Goal: Task Accomplishment & Management: Manage account settings

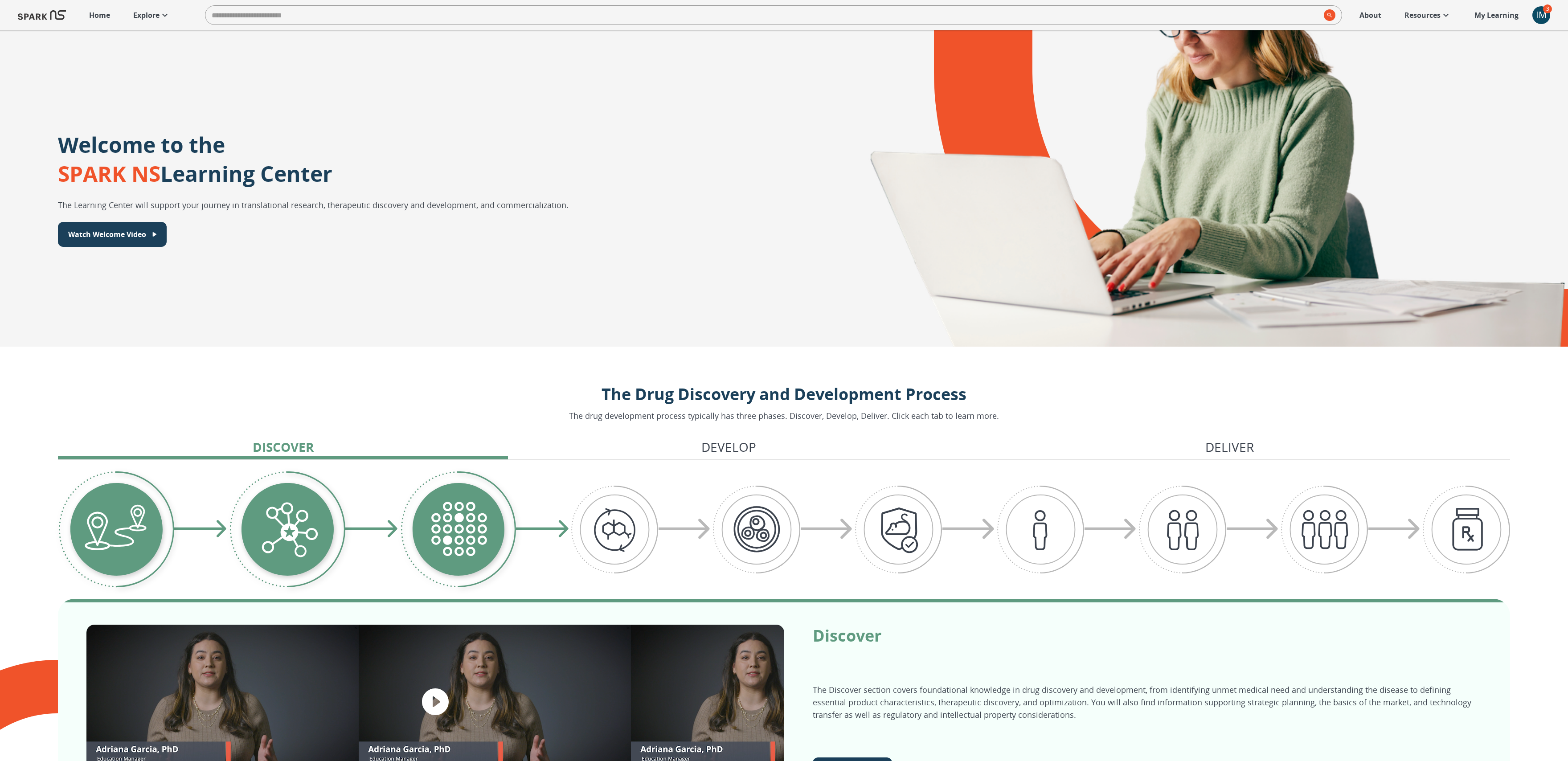
click at [1541, 22] on div "IM" at bounding box center [1541, 15] width 18 height 18
click at [1500, 58] on span "Dashboard" at bounding box center [1514, 56] width 59 height 11
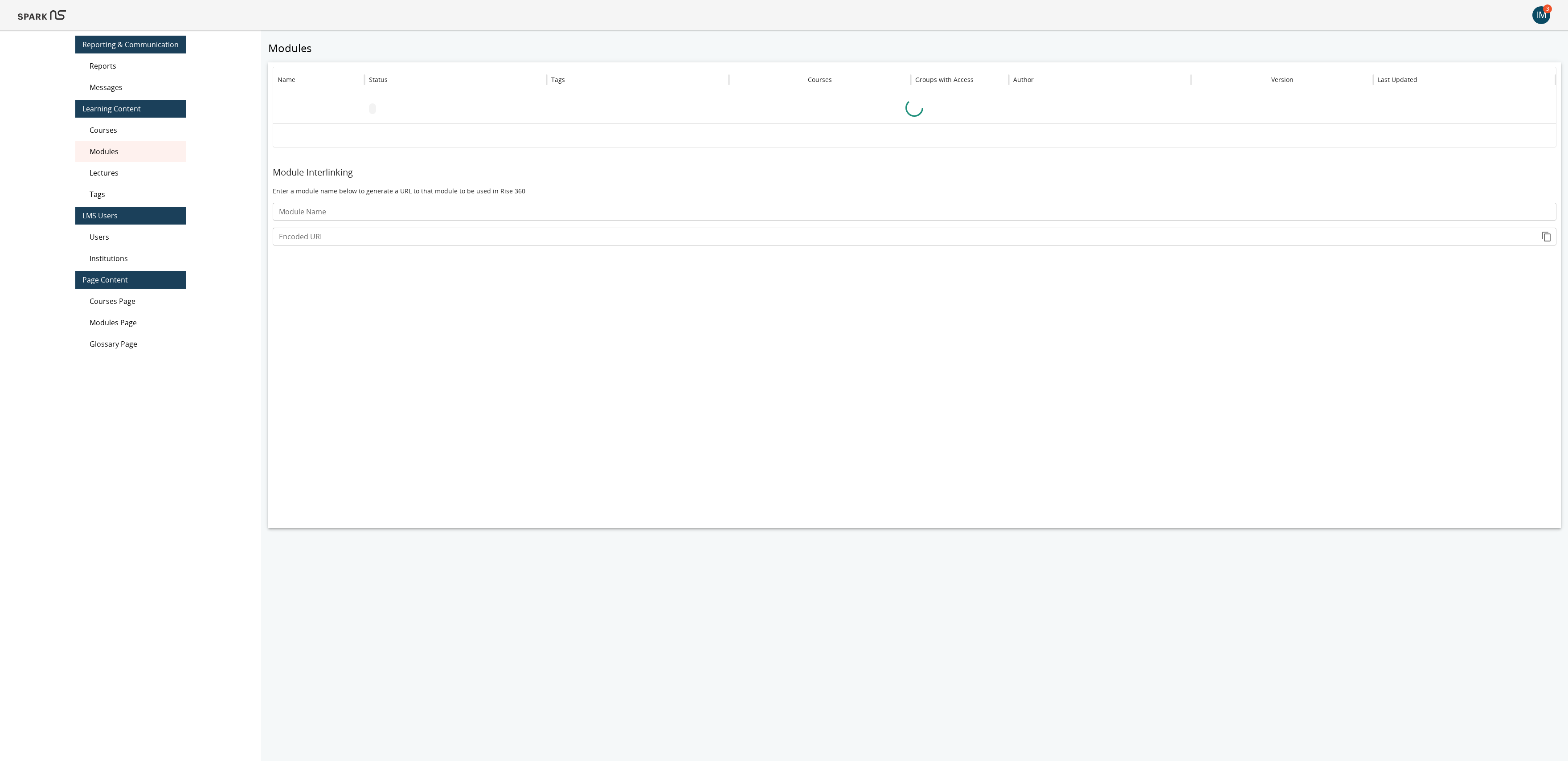
click at [1546, 14] on div "IM" at bounding box center [1541, 15] width 18 height 18
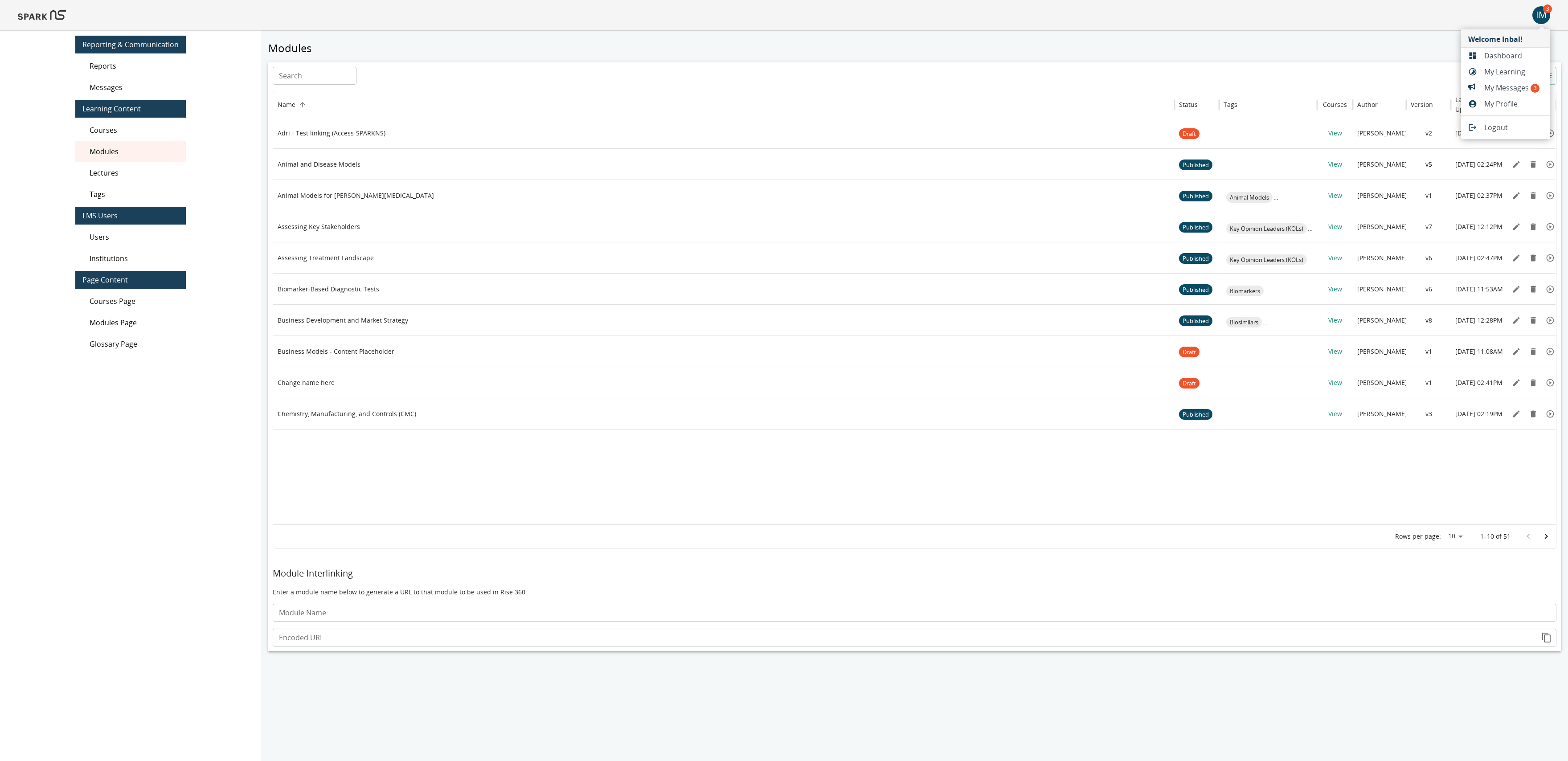
click at [1490, 19] on div at bounding box center [784, 380] width 1568 height 761
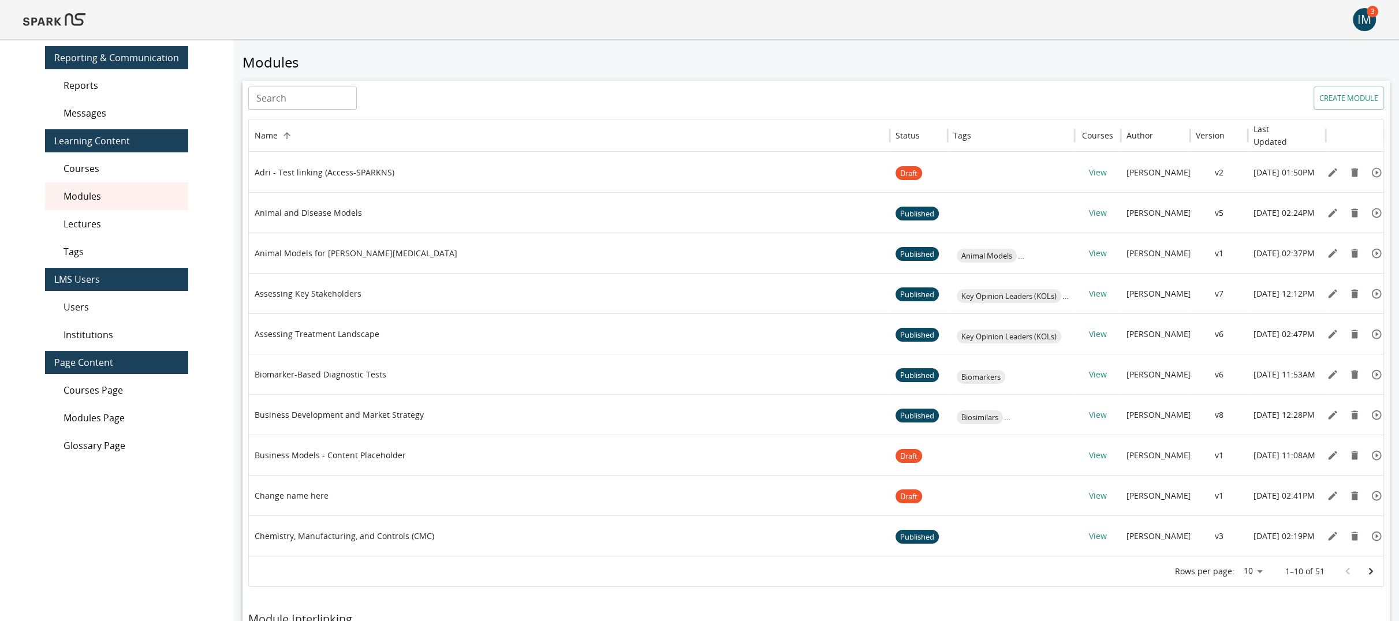
click at [1371, 23] on div "IM" at bounding box center [1364, 19] width 23 height 23
click at [1294, 72] on span "Dashboard" at bounding box center [1329, 72] width 76 height 14
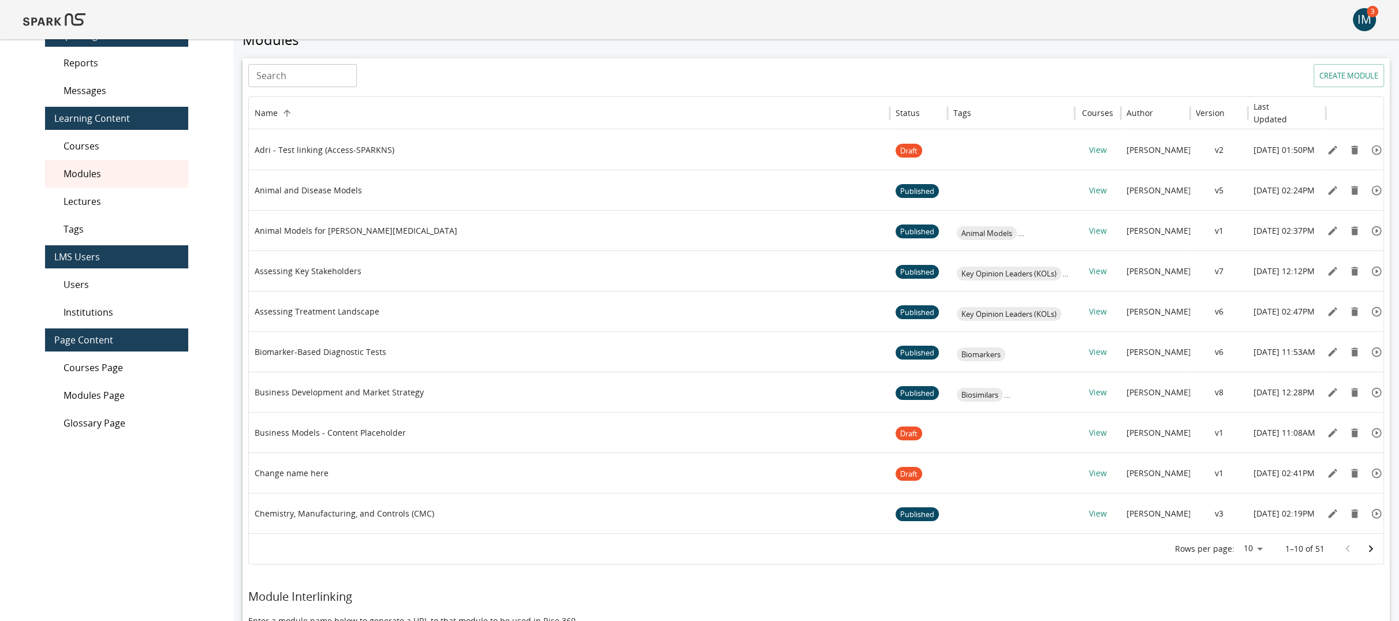
scroll to position [21, 0]
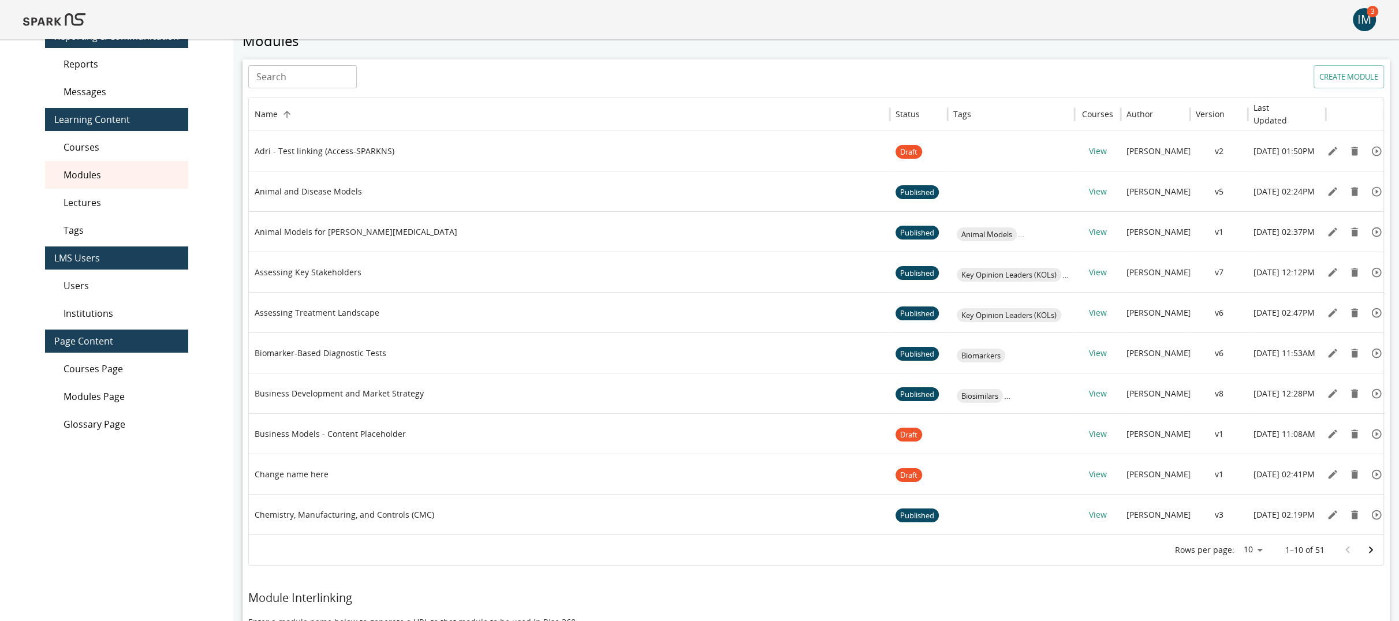
click at [75, 289] on span "Users" at bounding box center [122, 286] width 116 height 14
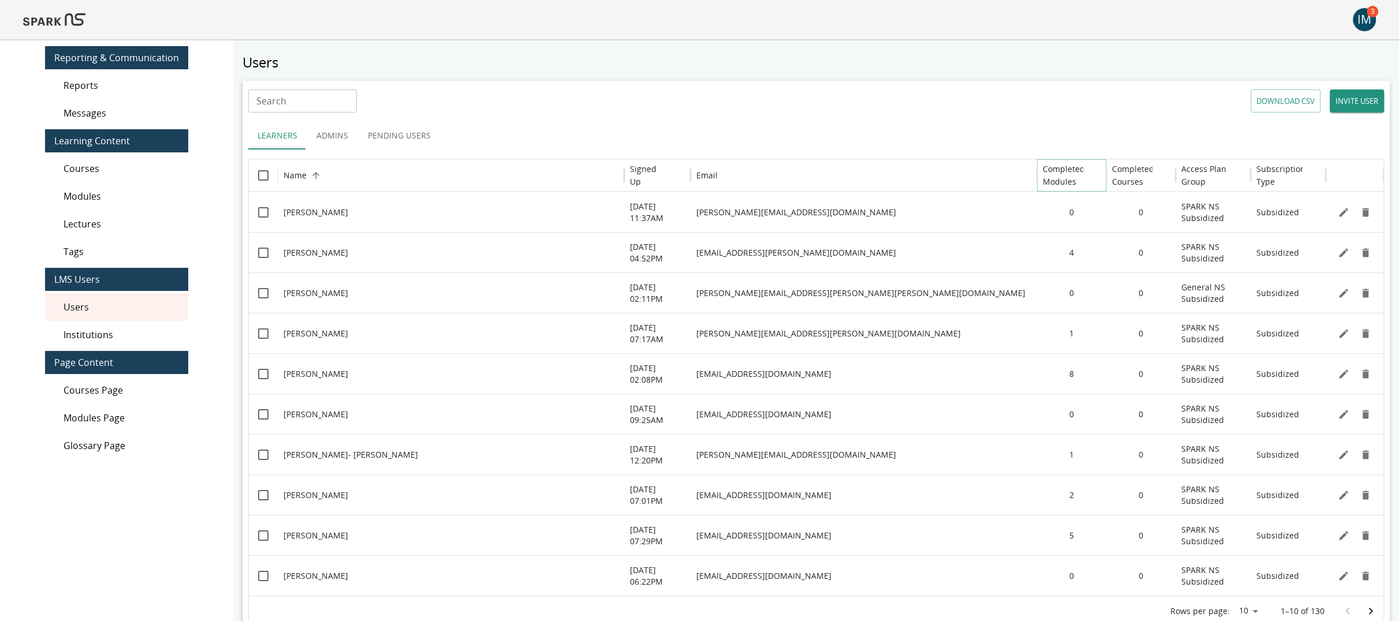
click at [1092, 173] on icon "Sort" at bounding box center [1092, 175] width 7 height 7
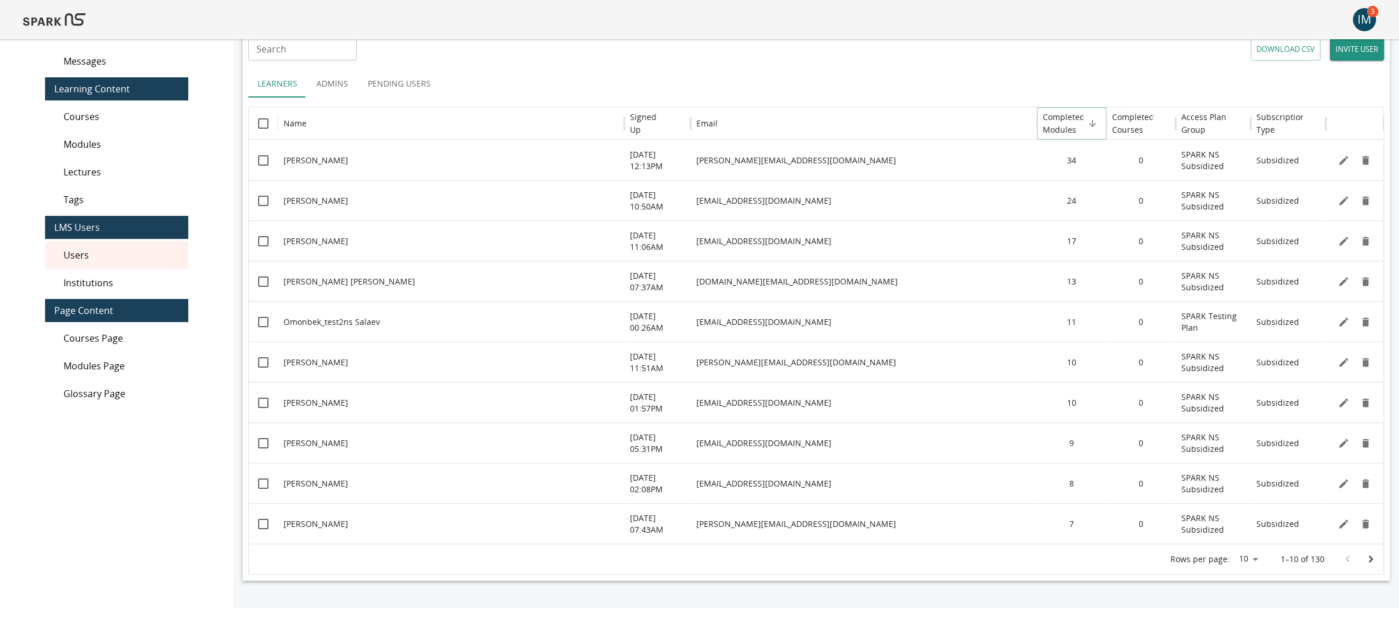
scroll to position [53, 0]
click at [655, 124] on h6 "Signed Up" at bounding box center [649, 122] width 38 height 25
click at [1370, 560] on icon "Go to next page" at bounding box center [1371, 559] width 4 height 7
click at [1365, 556] on icon "Go to next page" at bounding box center [1371, 559] width 14 height 14
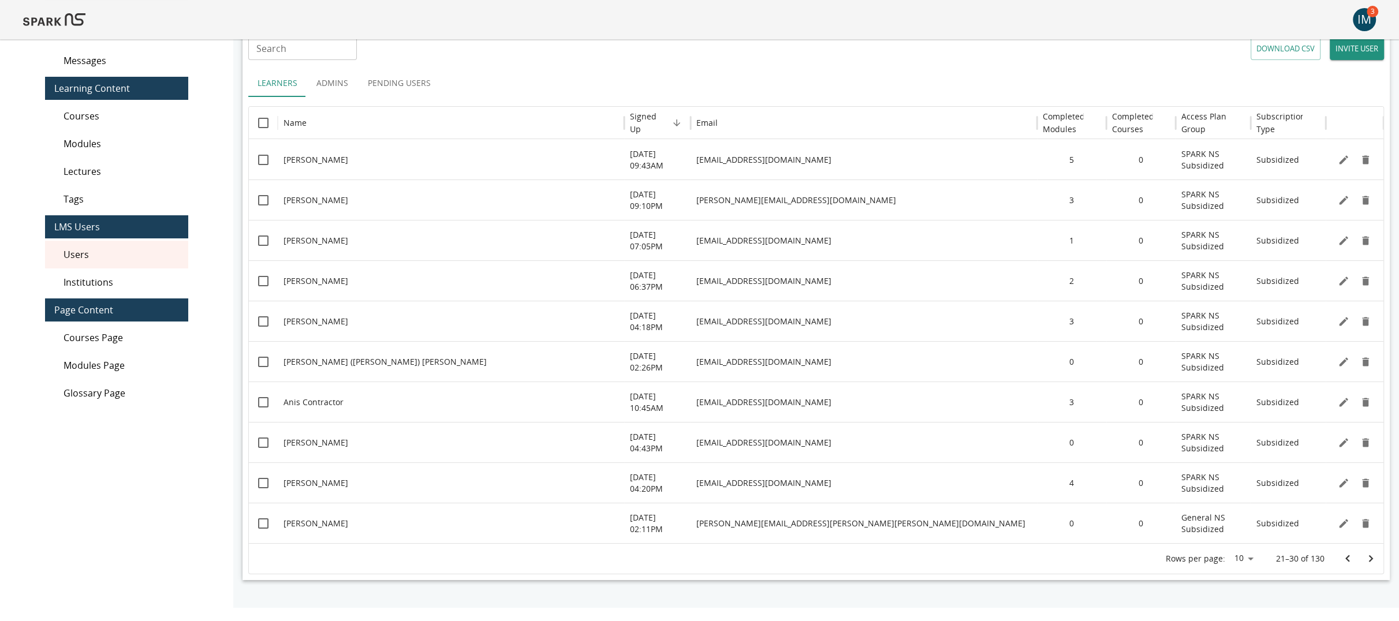
click at [1361, 556] on button "Go to next page" at bounding box center [1370, 558] width 23 height 23
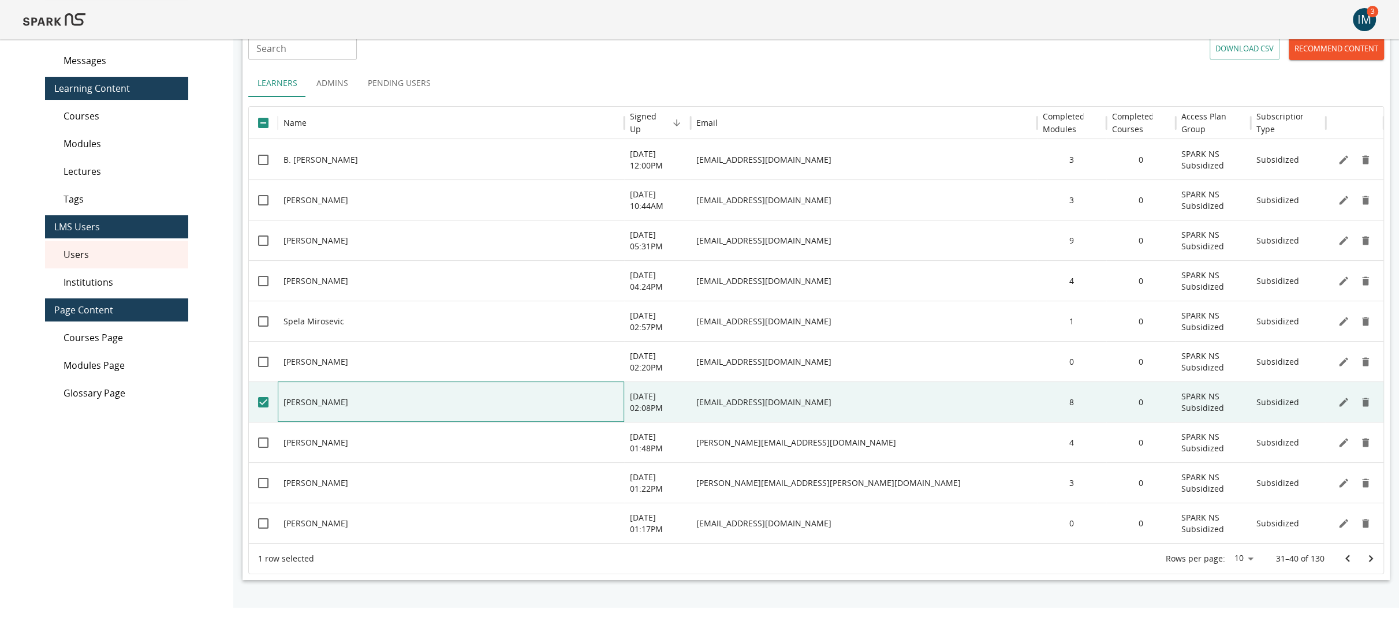
click at [348, 404] on p "[PERSON_NAME]" at bounding box center [316, 403] width 65 height 12
click at [734, 402] on div "[EMAIL_ADDRESS][DOMAIN_NAME]" at bounding box center [864, 402] width 347 height 40
click at [1078, 403] on div "8" at bounding box center [1071, 402] width 69 height 40
click at [1338, 400] on icon "Edit" at bounding box center [1344, 403] width 12 height 12
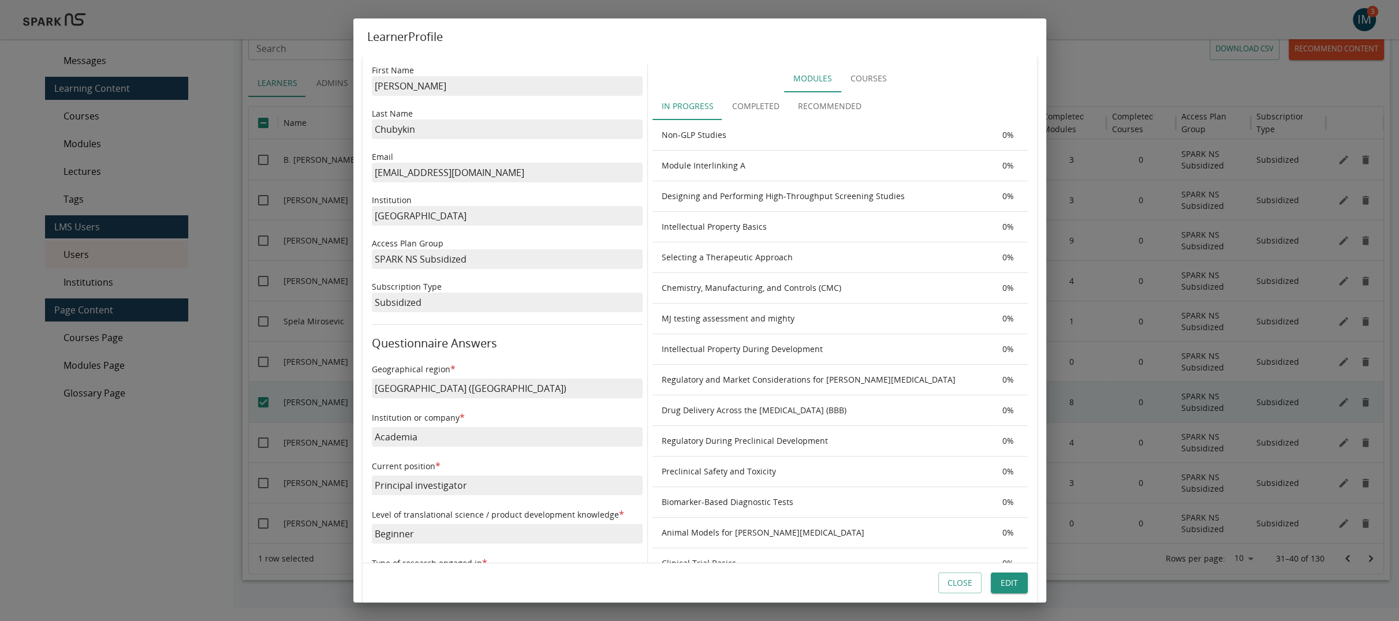
click at [761, 106] on button "Completed" at bounding box center [756, 106] width 66 height 28
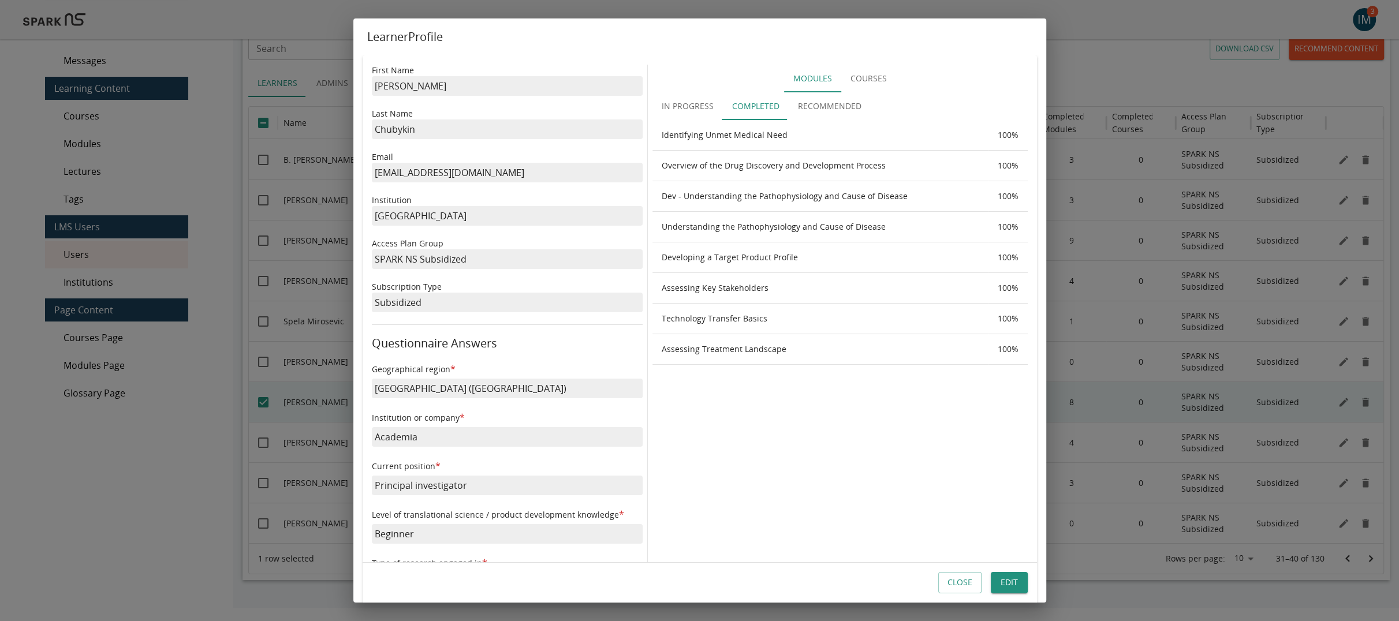
click at [697, 103] on button "In Progress" at bounding box center [688, 106] width 70 height 28
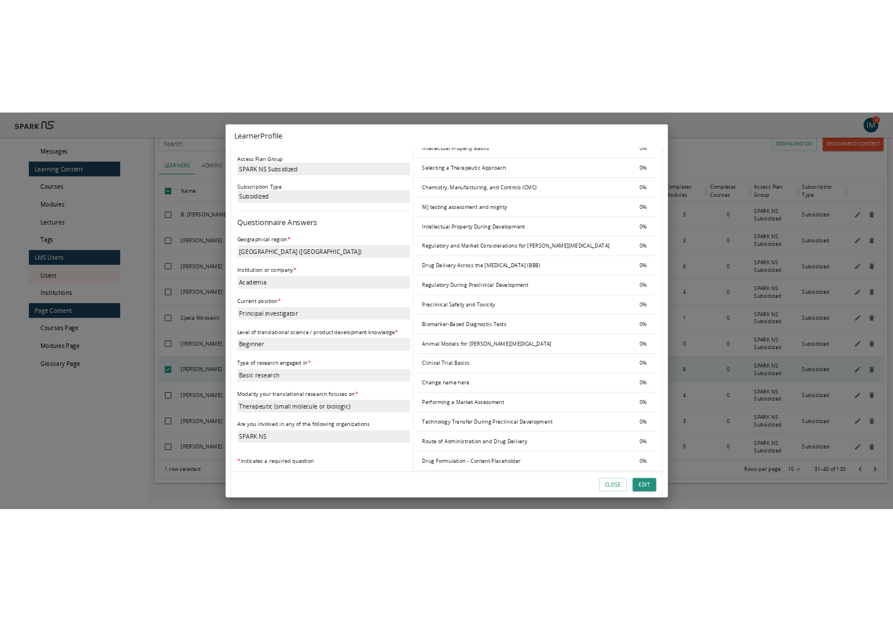
scroll to position [169, 0]
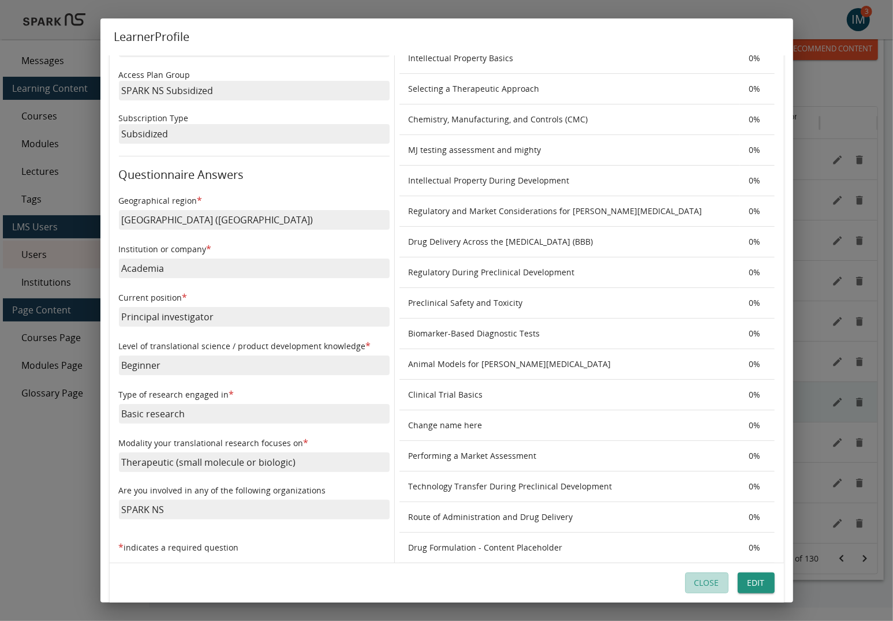
click at [702, 580] on button "Close" at bounding box center [707, 583] width 43 height 21
